Goal: Task Accomplishment & Management: Manage account settings

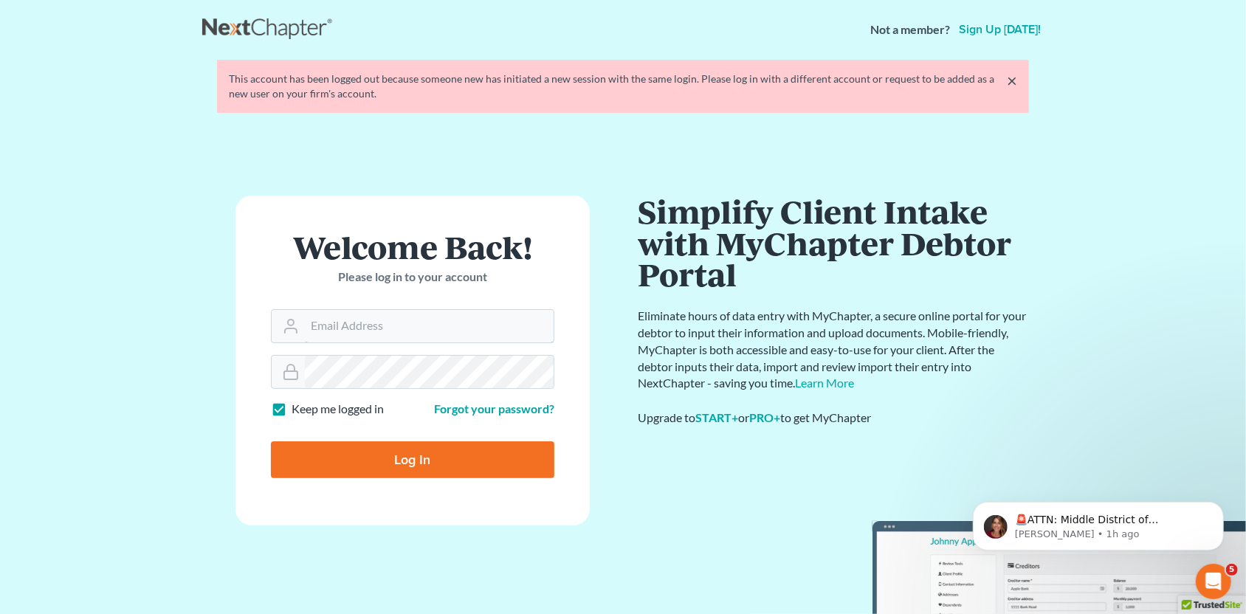
type input "SEAN@HARNAGELAW.COM"
click at [410, 464] on input "Log In" at bounding box center [412, 459] width 283 height 37
type input "Thinking..."
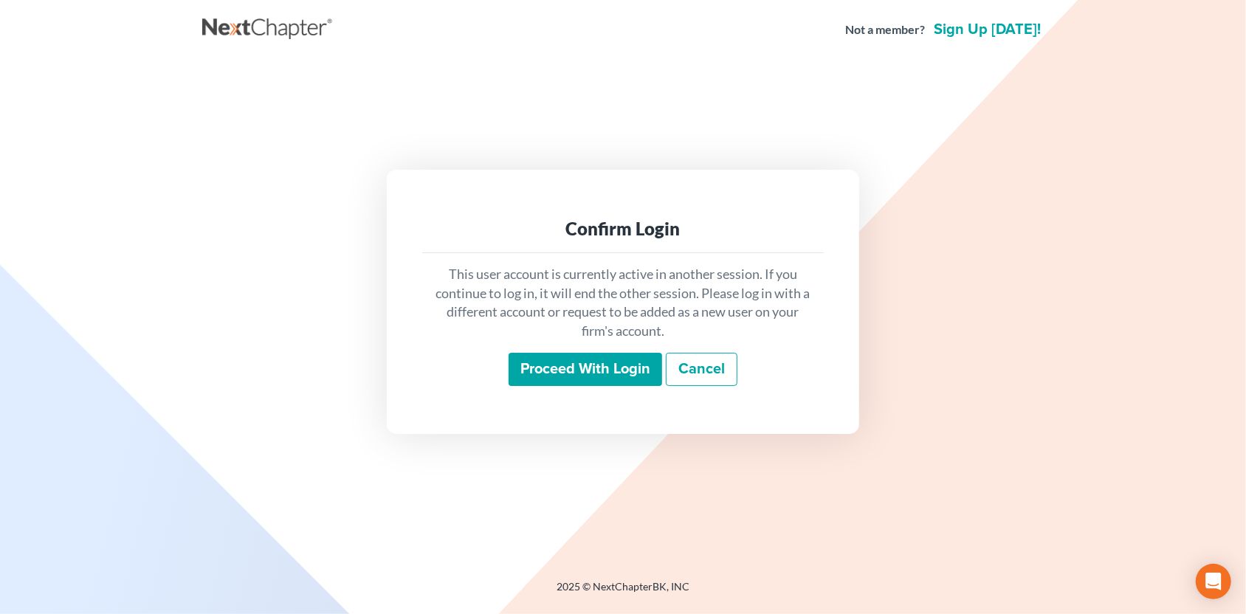
click at [605, 350] on div "This user account is currently active in another session. If you continue to lo…" at bounding box center [623, 325] width 402 height 145
click at [605, 368] on input "Proceed with login" at bounding box center [586, 370] width 154 height 34
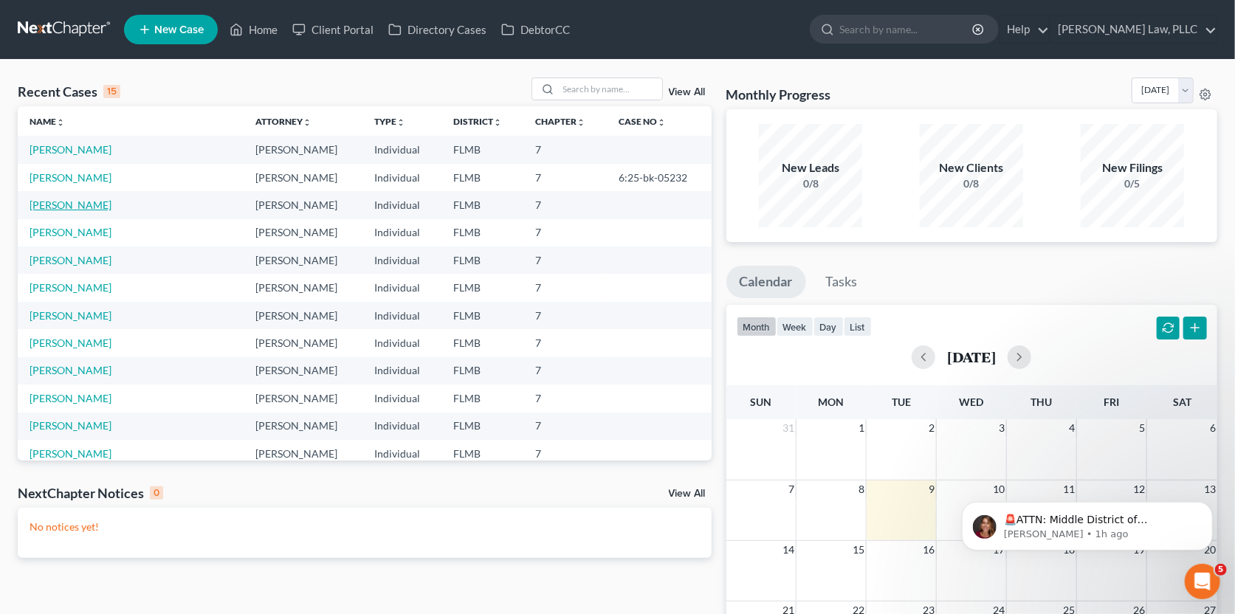
click at [72, 207] on link "[PERSON_NAME]" at bounding box center [71, 205] width 82 height 13
